Goal: Navigation & Orientation: Find specific page/section

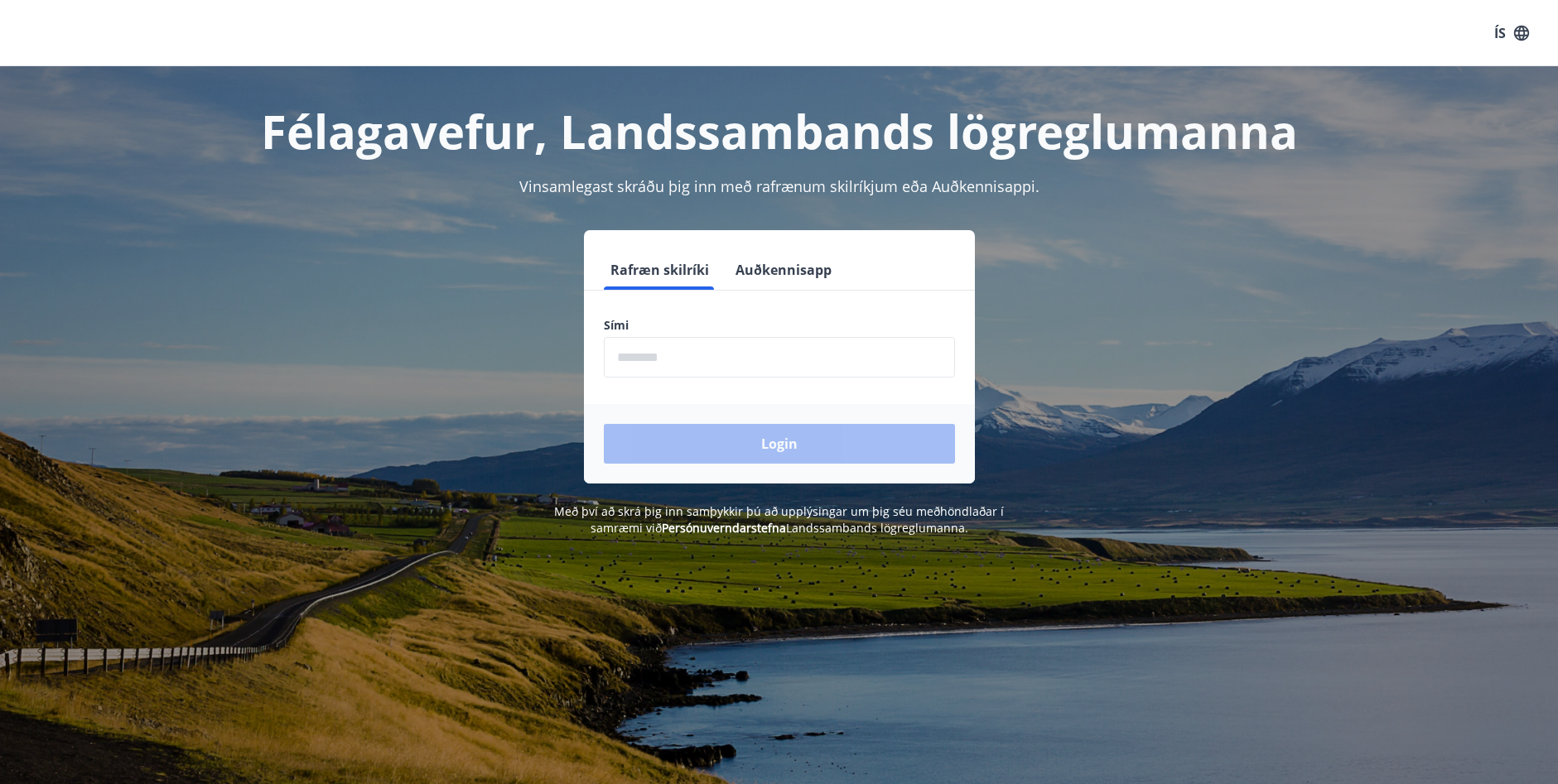
click at [626, 359] on input "phone" at bounding box center [779, 357] width 351 height 41
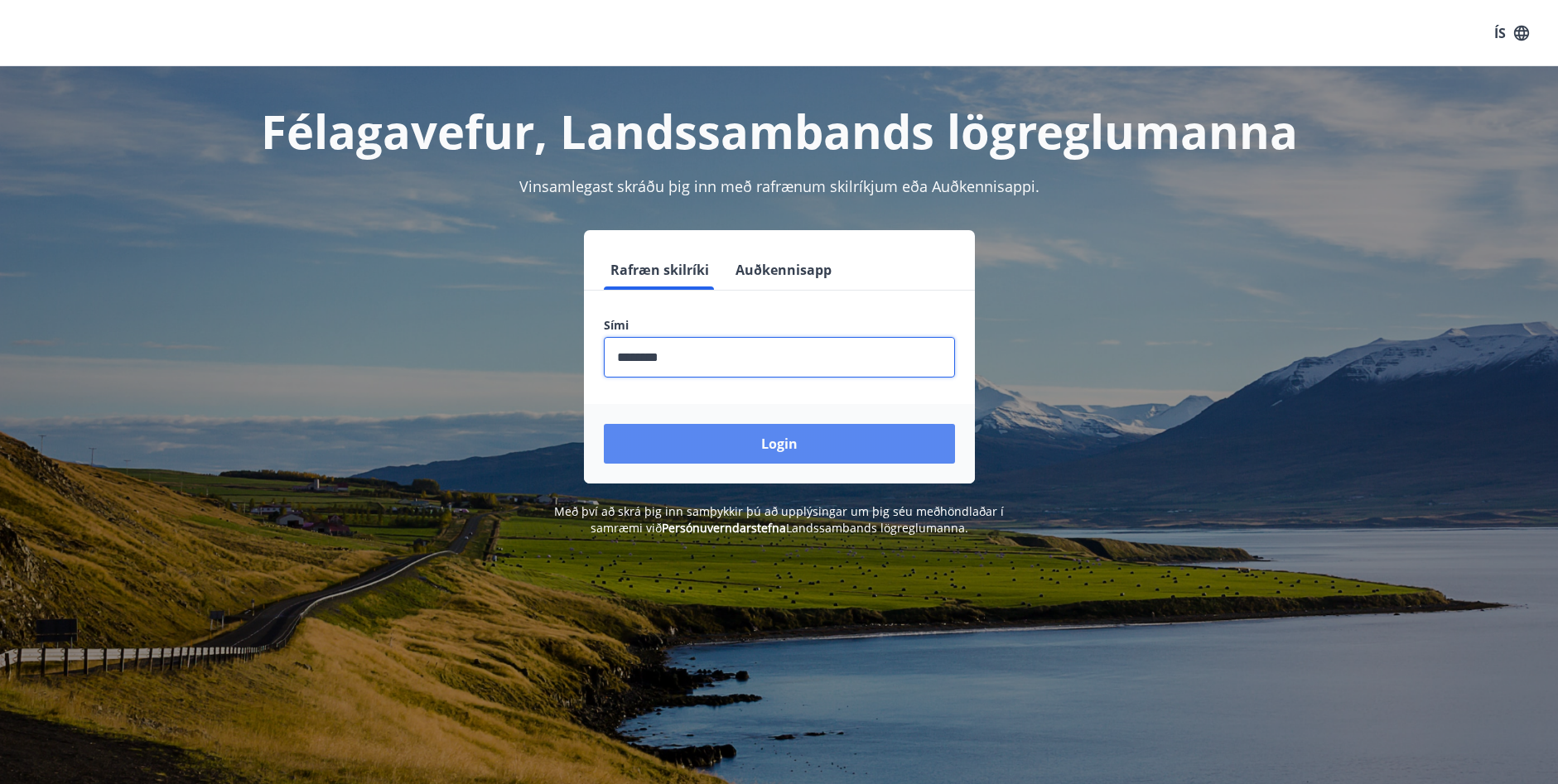
type input "********"
click at [737, 446] on button "Login" at bounding box center [779, 444] width 351 height 40
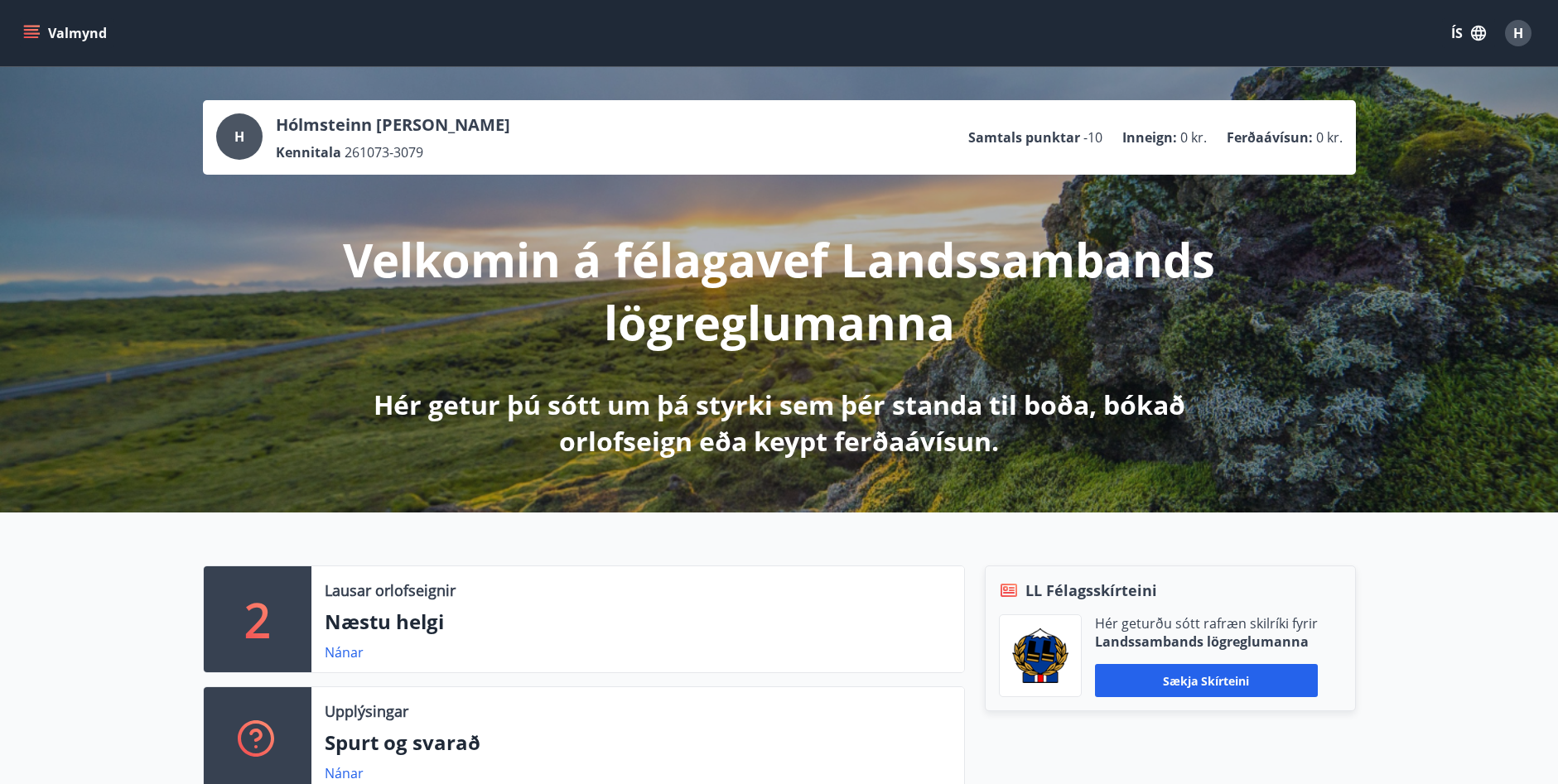
click at [35, 31] on icon "menu" at bounding box center [31, 33] width 16 height 16
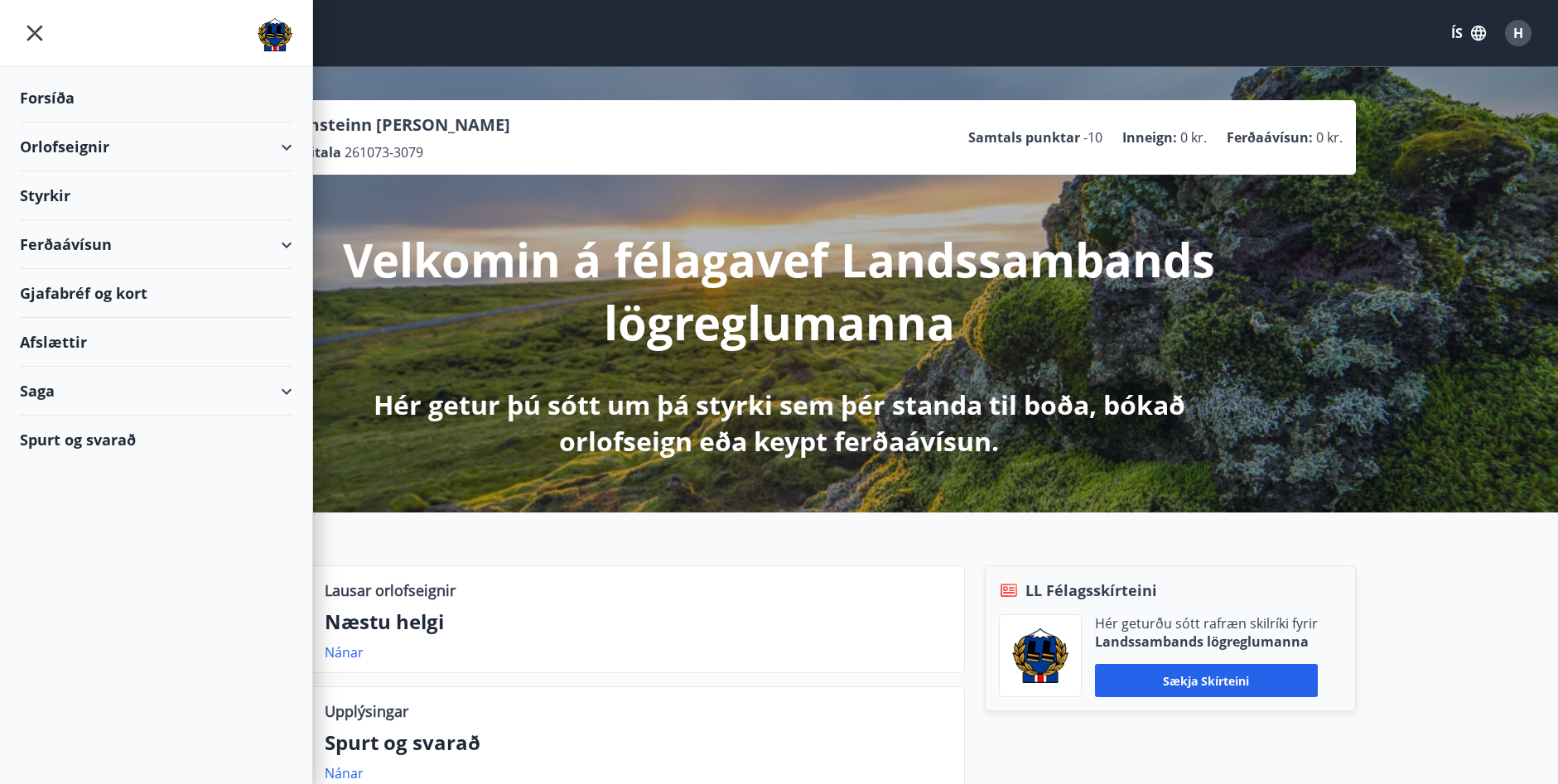
click at [278, 243] on div "Ferðaávísun" at bounding box center [156, 245] width 273 height 48
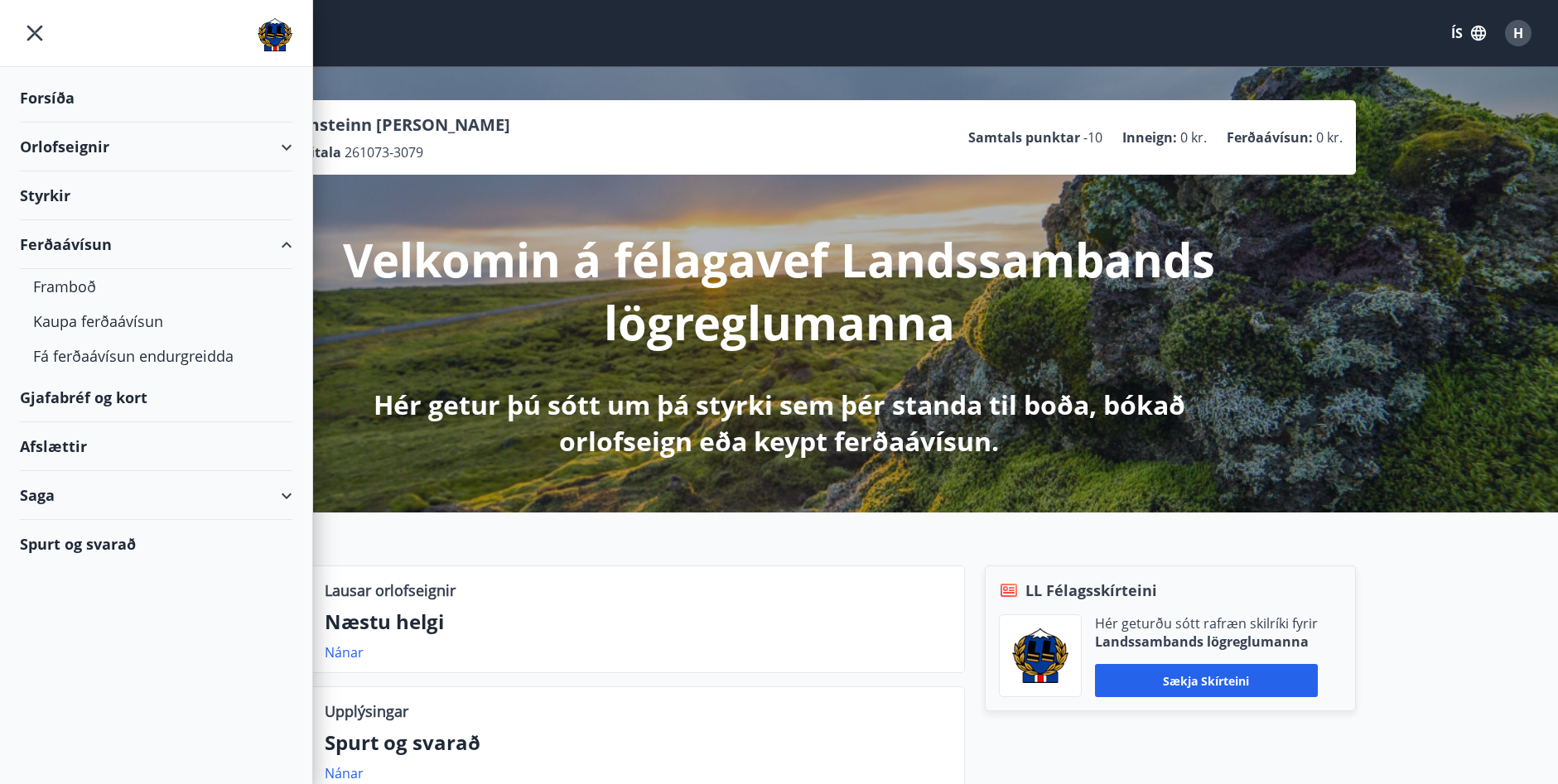
click at [278, 243] on div "Ferðaávísun" at bounding box center [156, 245] width 273 height 48
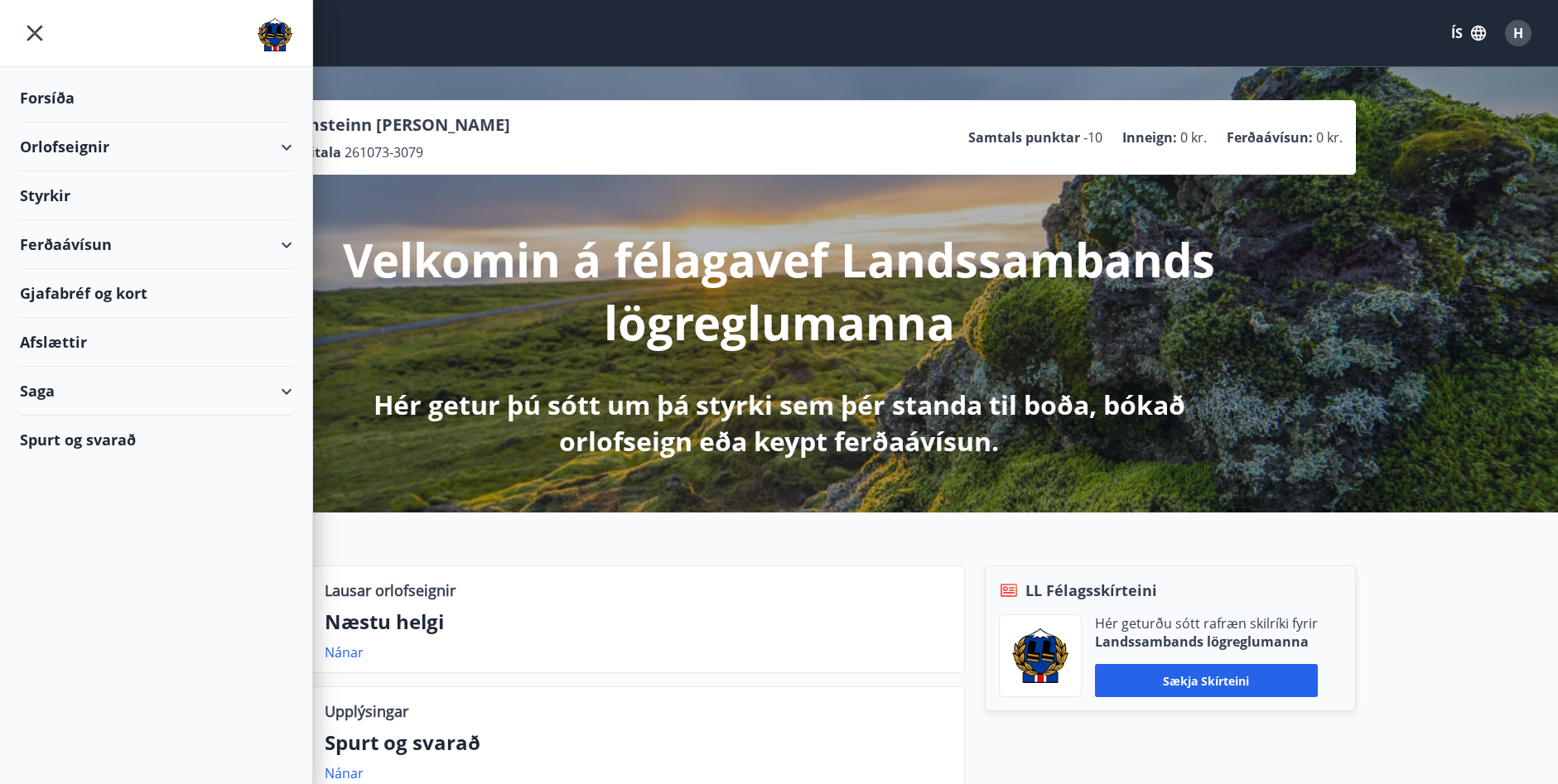
click at [124, 295] on div "Gjafabréf og kort" at bounding box center [156, 293] width 273 height 48
click at [1523, 33] on span "H" at bounding box center [1517, 33] width 10 height 18
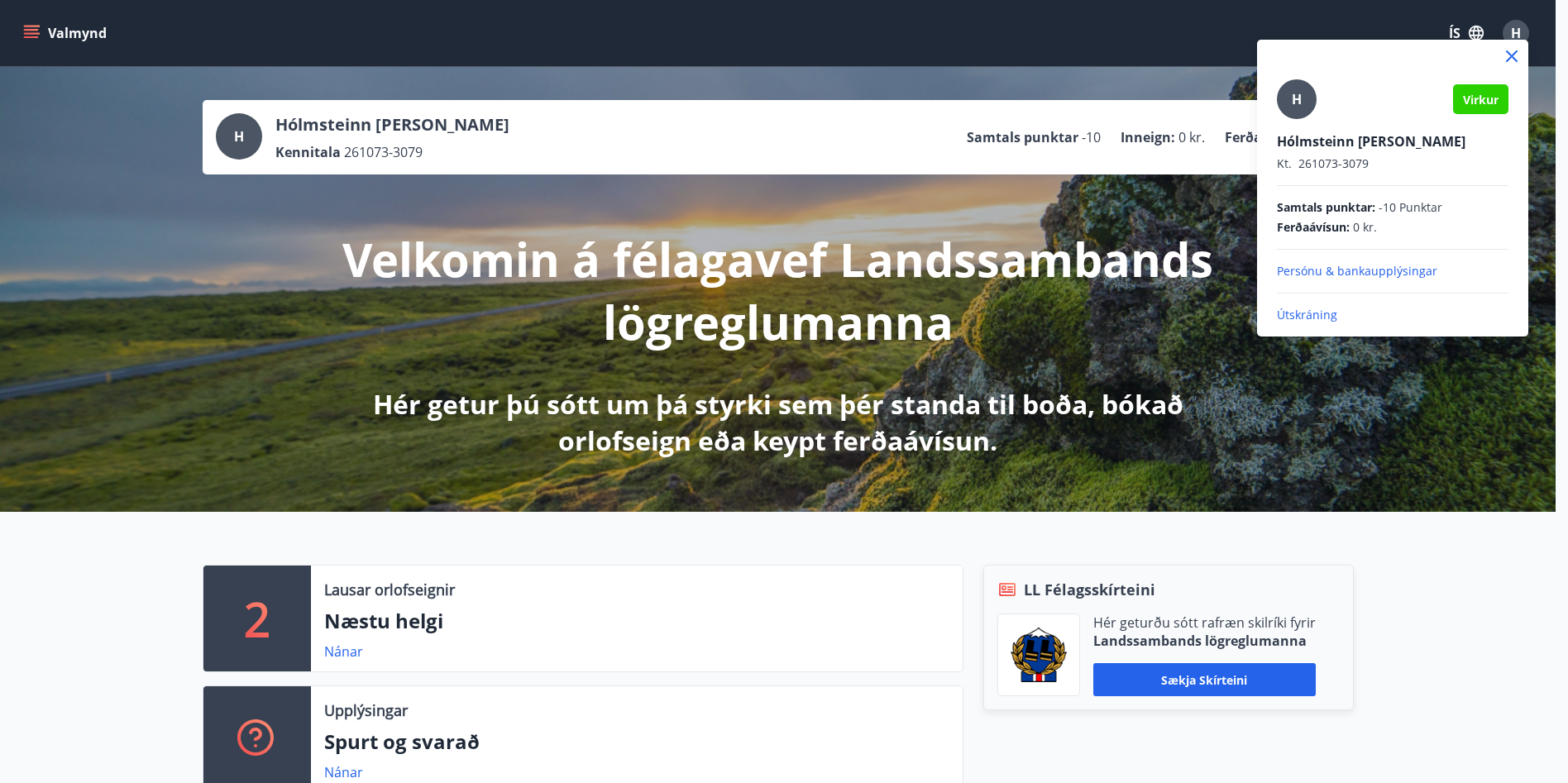
click at [1324, 422] on div at bounding box center [784, 392] width 1568 height 783
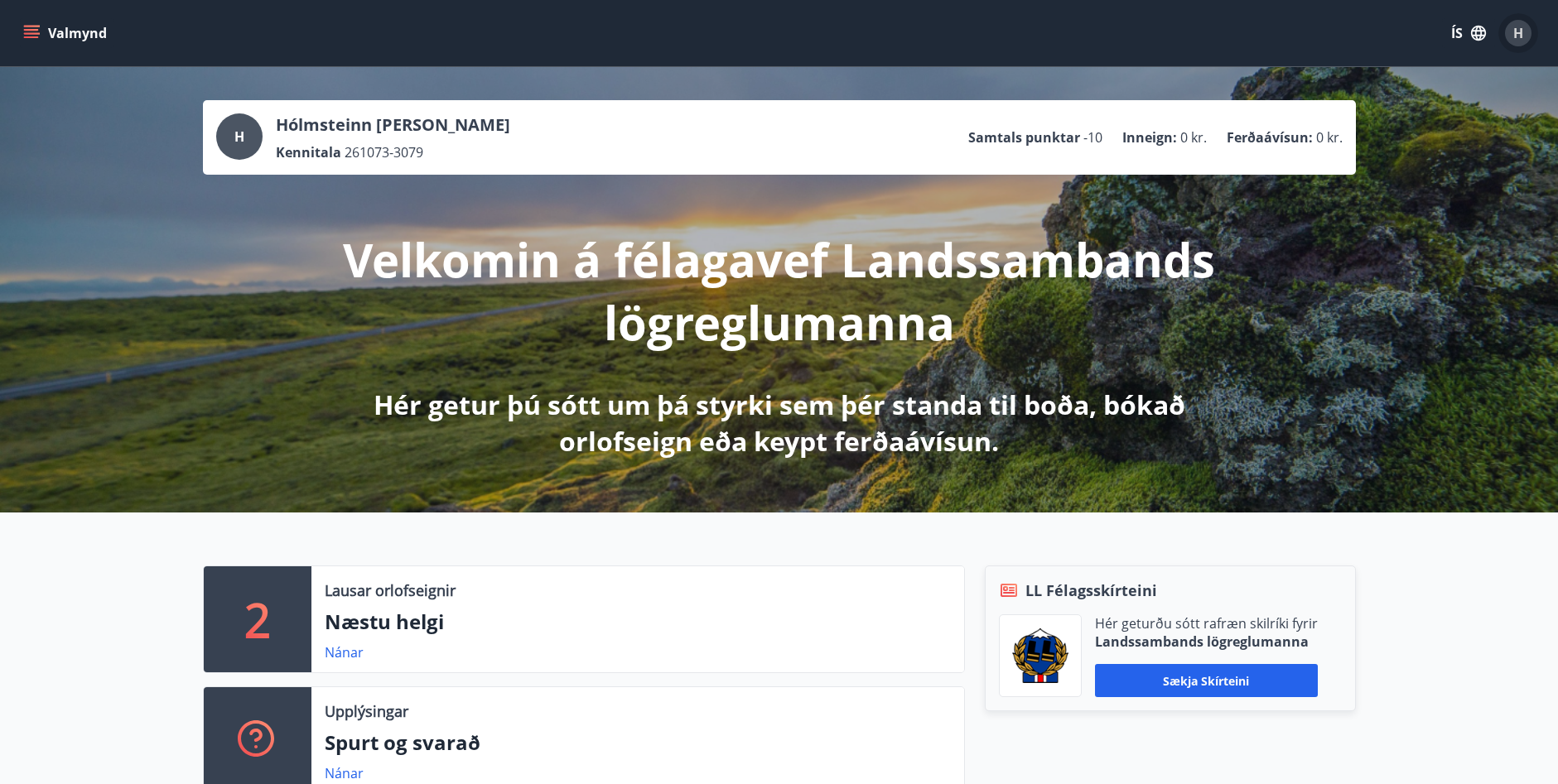
click at [1523, 29] on span "H" at bounding box center [1517, 33] width 10 height 18
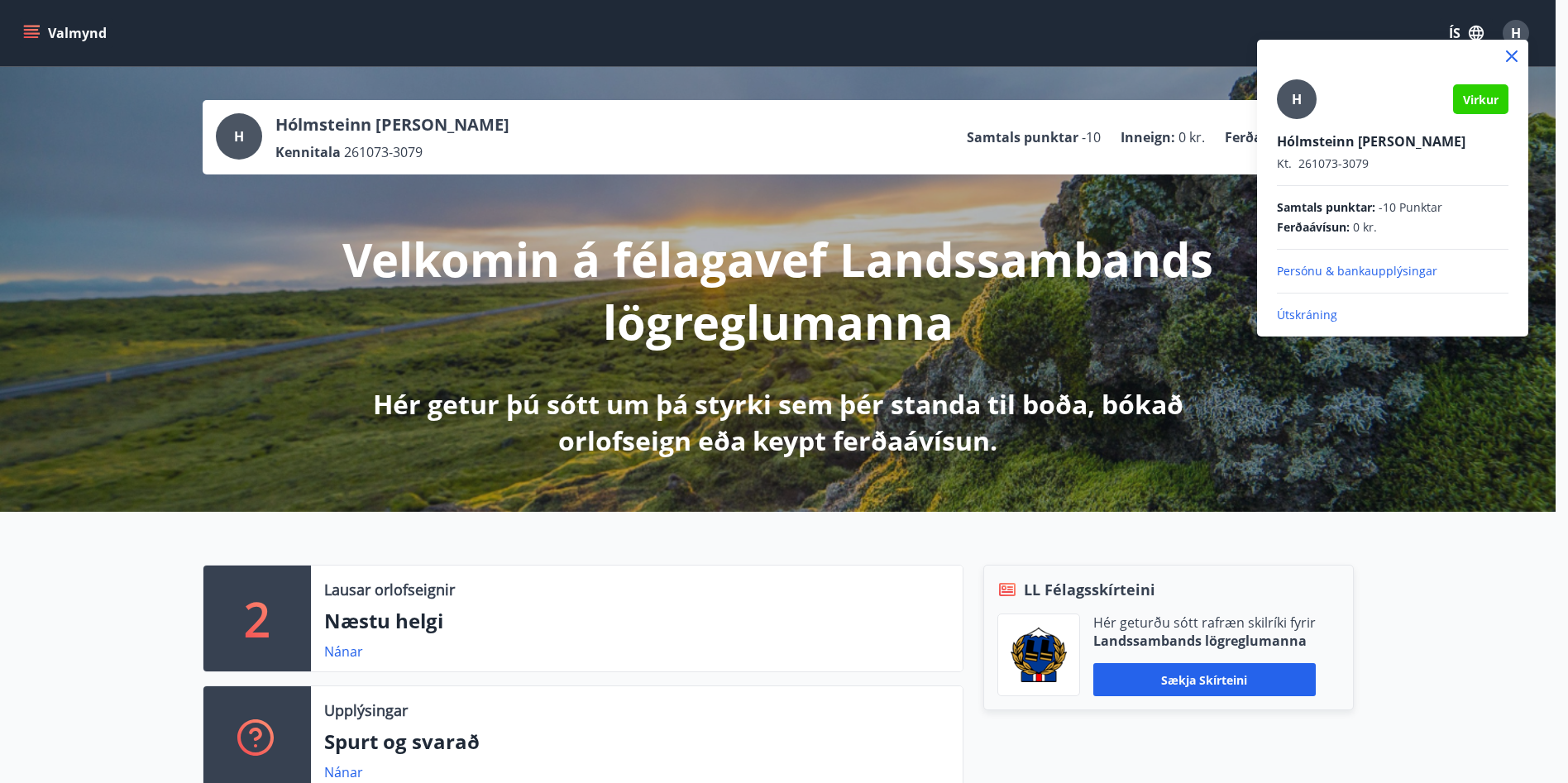
click at [1318, 315] on p "Útskráning" at bounding box center [1393, 315] width 232 height 16
